Goal: Information Seeking & Learning: Check status

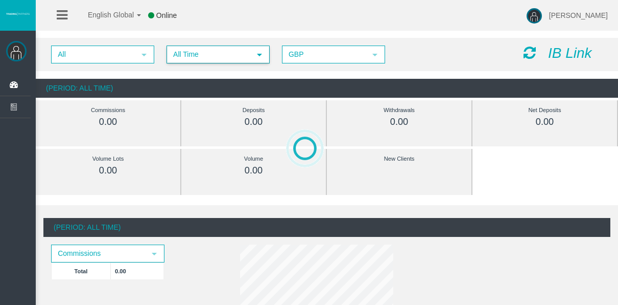
click at [192, 55] on span "All Time" at bounding box center [209, 55] width 83 height 16
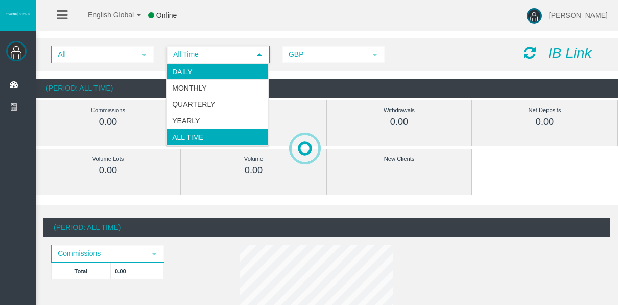
click at [191, 70] on li "Daily" at bounding box center [218, 71] width 102 height 16
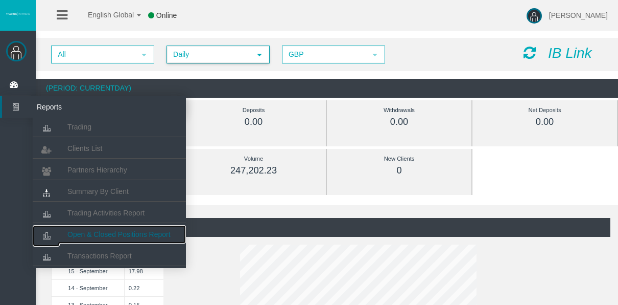
click at [99, 236] on span "Open & Closed Positions Report" at bounding box center [118, 234] width 103 height 8
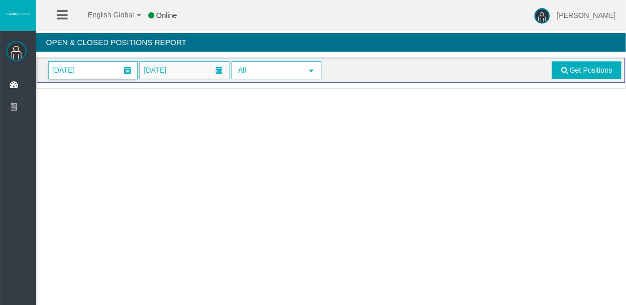
click at [108, 68] on span "[DATE]" at bounding box center [93, 70] width 89 height 17
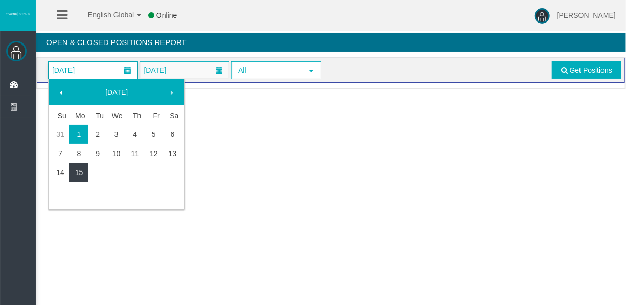
click at [85, 171] on link "15" at bounding box center [79, 172] width 19 height 18
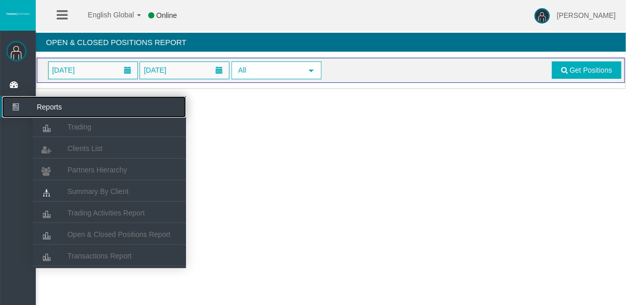
click at [23, 105] on icon at bounding box center [15, 106] width 27 height 21
click at [102, 187] on span "Summary By Client" at bounding box center [97, 191] width 61 height 8
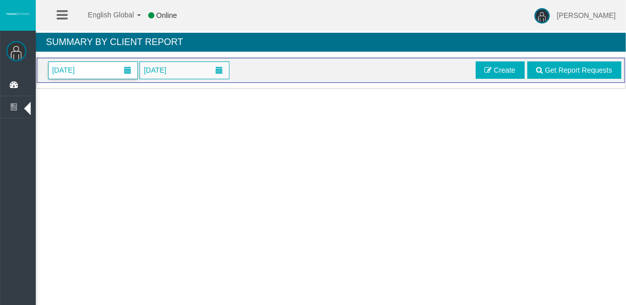
click at [127, 70] on span at bounding box center [127, 69] width 7 height 7
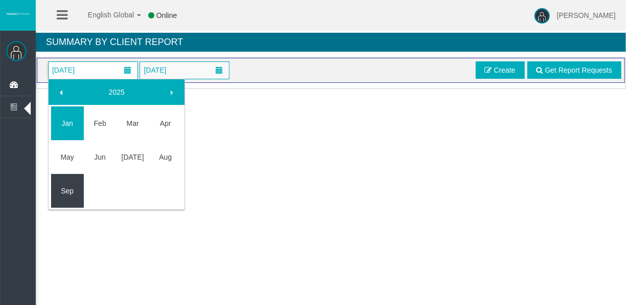
click at [78, 181] on link "Sep" at bounding box center [67, 190] width 33 height 18
click at [78, 181] on div "2025 Jan Feb Mar Apr May Jun Jul Aug Sep Monday, September 15, 2025" at bounding box center [116, 145] width 139 height 132
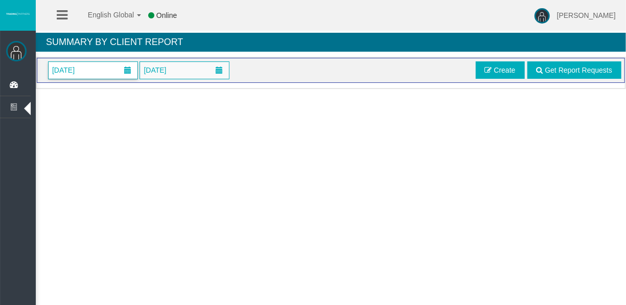
click at [78, 75] on span "September 2025" at bounding box center [63, 70] width 29 height 14
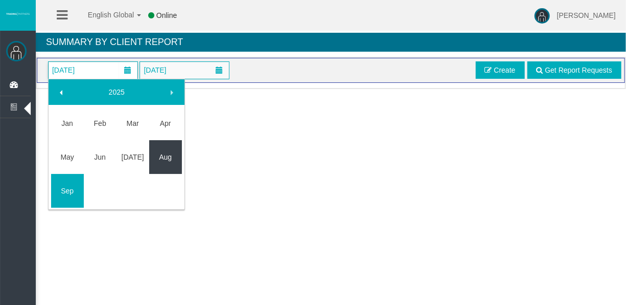
click at [163, 158] on link "Aug" at bounding box center [165, 157] width 33 height 18
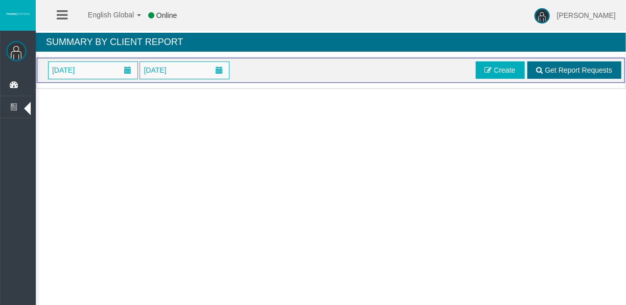
click at [580, 69] on span "Get Report Requests" at bounding box center [578, 70] width 67 height 8
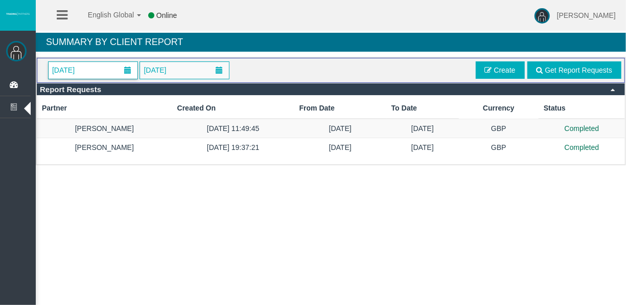
click at [117, 72] on span "August 2025" at bounding box center [93, 70] width 89 height 17
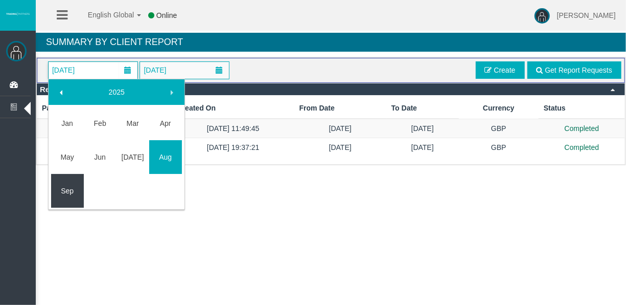
click at [78, 188] on link "Sep" at bounding box center [67, 190] width 33 height 18
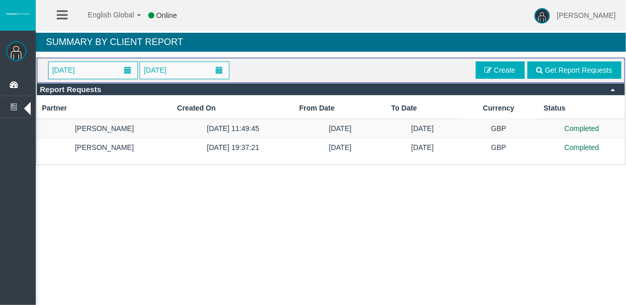
click at [529, 67] on span "Get Report Requests Create" at bounding box center [547, 69] width 148 height 17
click at [534, 68] on link "Get Report Requests" at bounding box center [574, 69] width 94 height 17
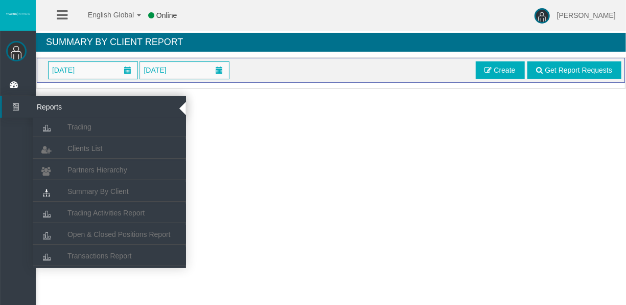
click at [23, 111] on icon at bounding box center [15, 106] width 27 height 21
click at [119, 235] on span "Open & Closed Positions Report" at bounding box center [118, 234] width 103 height 8
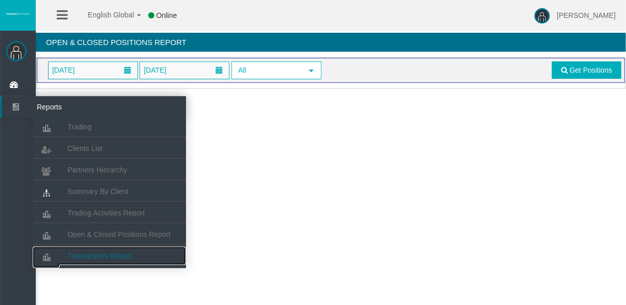
click at [114, 246] on link "Transactions Report" at bounding box center [109, 255] width 153 height 18
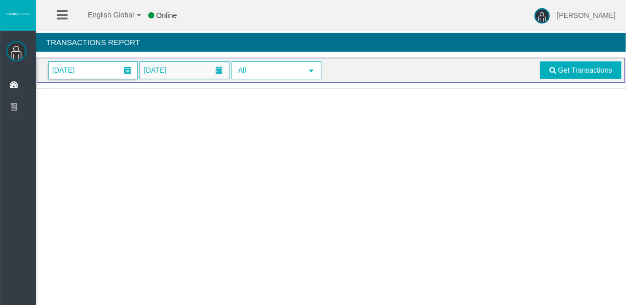
click at [113, 71] on span "01/09/2025" at bounding box center [93, 70] width 89 height 17
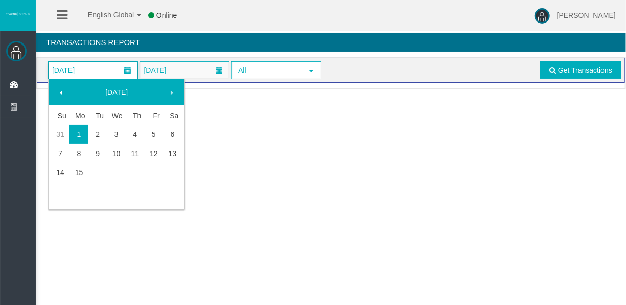
click at [85, 175] on link "15" at bounding box center [79, 172] width 19 height 18
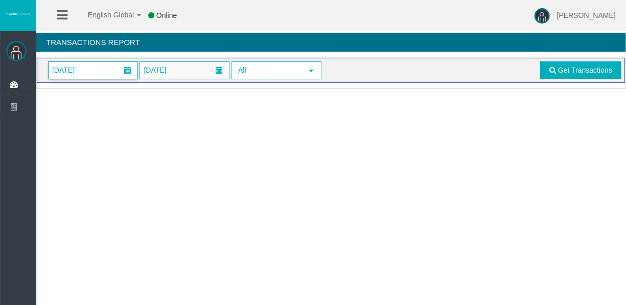
click at [75, 71] on span "15/09/2025" at bounding box center [63, 70] width 29 height 14
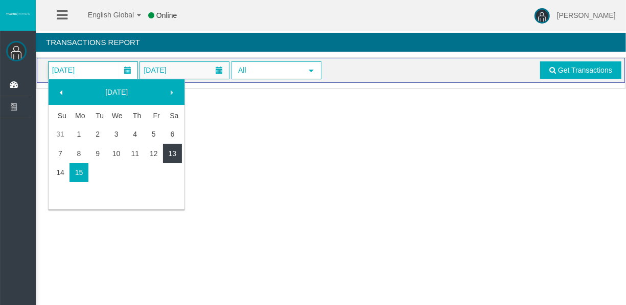
click at [166, 157] on link "13" at bounding box center [172, 153] width 19 height 18
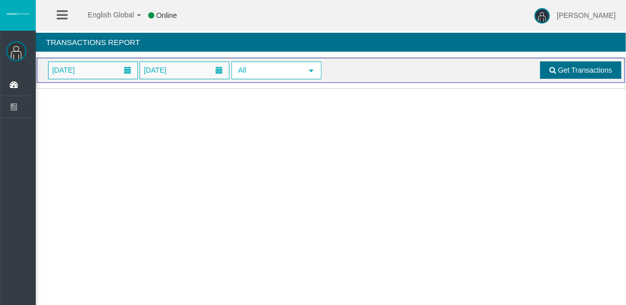
drag, startPoint x: 617, startPoint y: 59, endPoint x: 607, endPoint y: 64, distance: 11.0
click at [616, 59] on div "13/09/2025 15/09/2025 All select Get Transactions" at bounding box center [331, 70] width 588 height 25
click at [603, 67] on span "Get Transactions" at bounding box center [585, 70] width 54 height 8
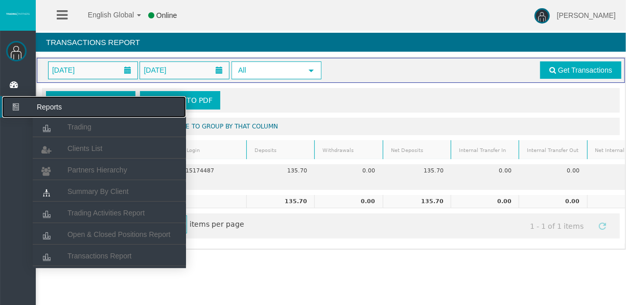
click at [23, 113] on icon at bounding box center [15, 106] width 27 height 21
click at [105, 237] on span "Open & Closed Positions Report" at bounding box center [118, 234] width 103 height 8
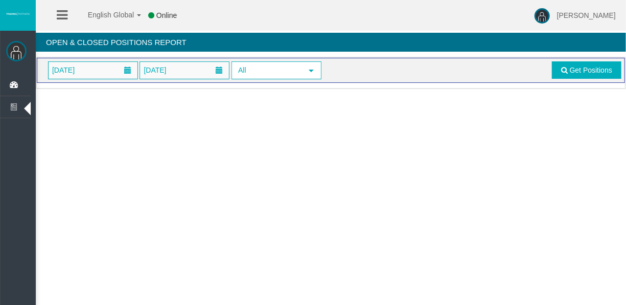
click at [37, 76] on div "01/09/2025 15/09/2025 All select Get Positions" at bounding box center [331, 70] width 588 height 25
click at [57, 73] on span "01/09/2025" at bounding box center [63, 70] width 29 height 14
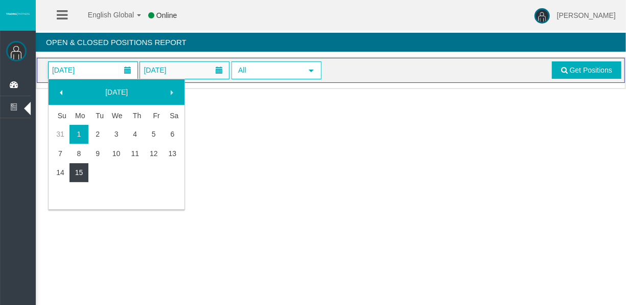
click at [84, 169] on link "15" at bounding box center [79, 172] width 19 height 18
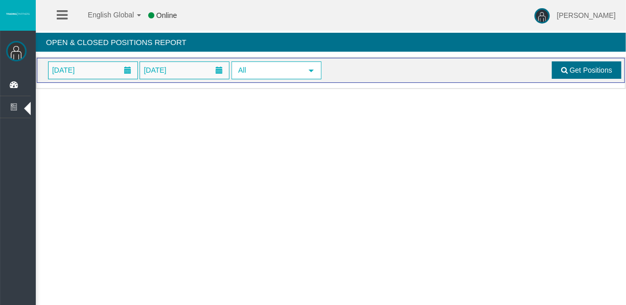
click at [591, 66] on span "Get Positions" at bounding box center [591, 70] width 42 height 8
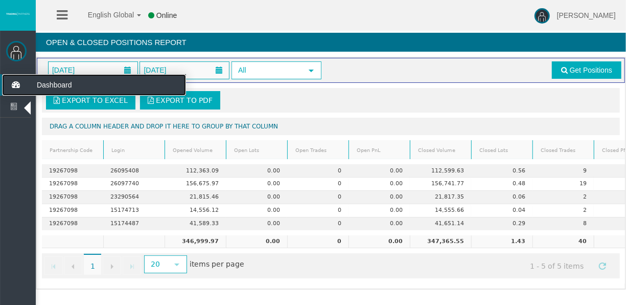
click at [18, 90] on icon at bounding box center [15, 84] width 27 height 21
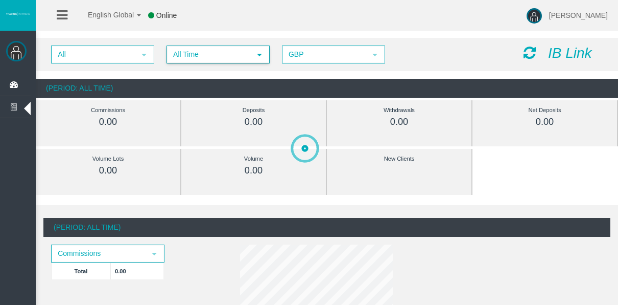
click at [178, 57] on span "All Time" at bounding box center [209, 55] width 83 height 16
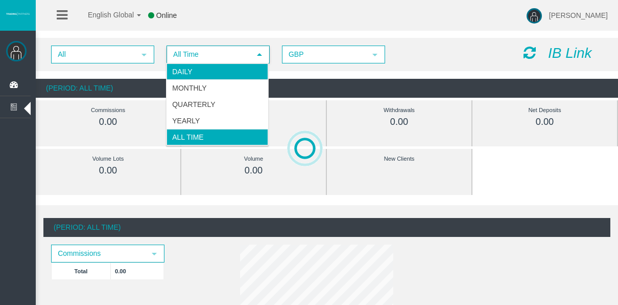
click at [177, 71] on li "Daily" at bounding box center [218, 71] width 102 height 16
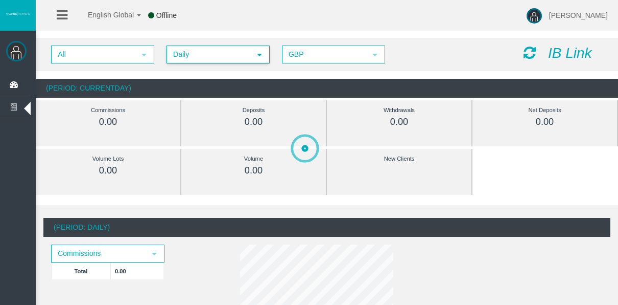
click at [201, 27] on div "English Global 简体中文 English Global 日本語 한국어 Offline Tyler Pearson Help Log Out" at bounding box center [309, 15] width 618 height 31
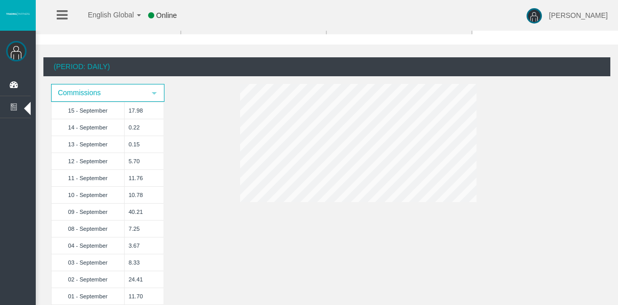
scroll to position [153, 0]
